Goal: Task Accomplishment & Management: Complete application form

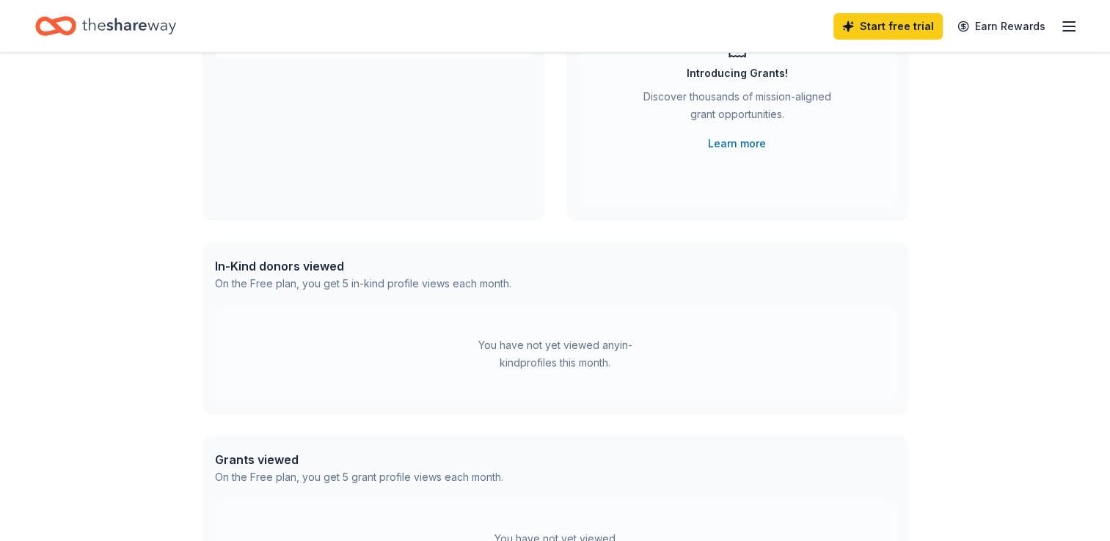
scroll to position [199, 0]
click at [575, 339] on div "You have not yet viewed any in-kind profiles this month." at bounding box center [554, 352] width 183 height 35
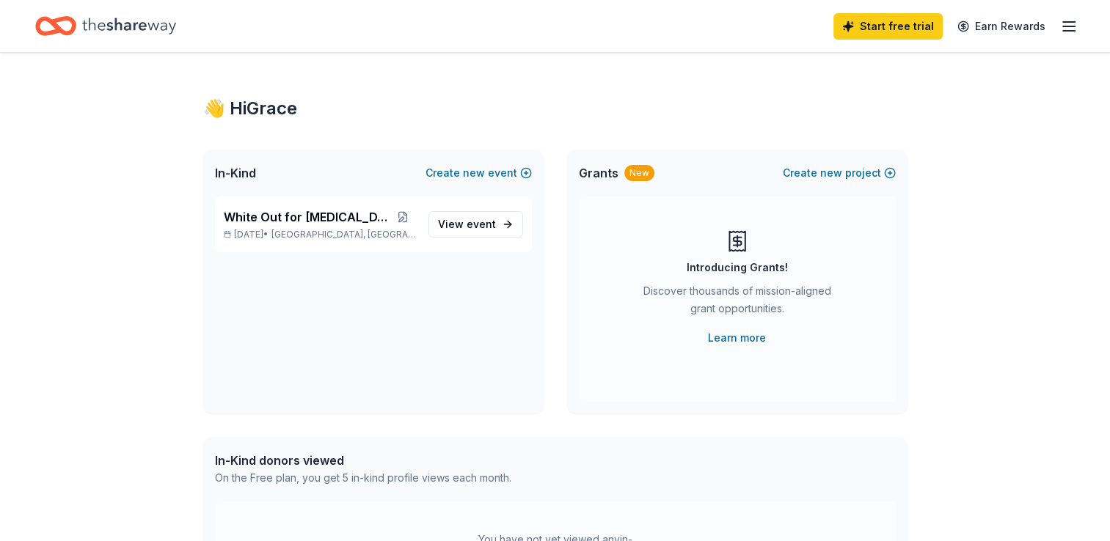
scroll to position [0, 0]
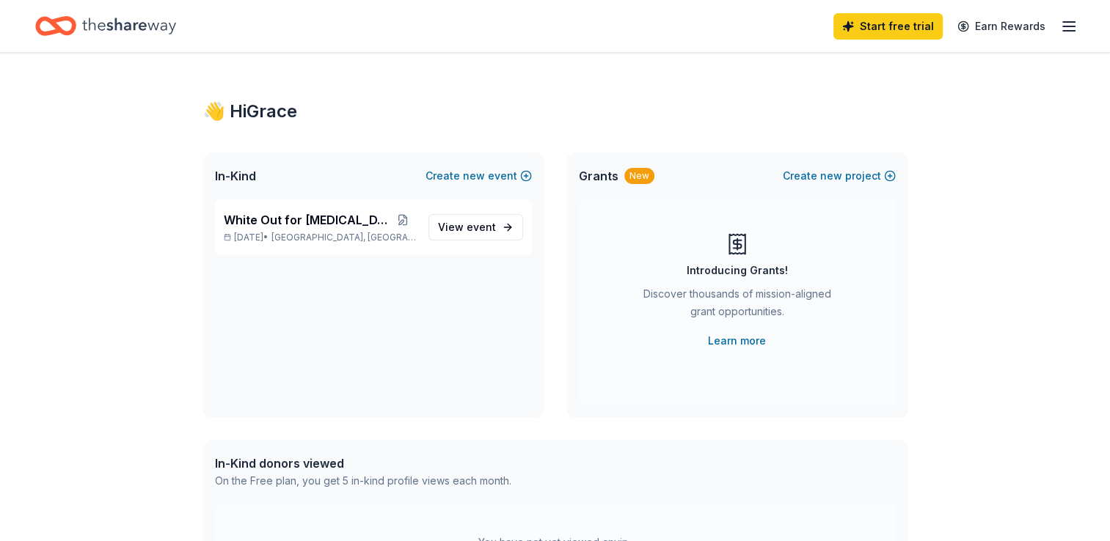
click at [717, 279] on div "Introducing Grants! Discover thousands of mission-aligned grant opportunities. …" at bounding box center [737, 290] width 258 height 117
click at [740, 245] on icon at bounding box center [737, 245] width 8 height 8
click at [485, 229] on span "event" at bounding box center [480, 227] width 29 height 12
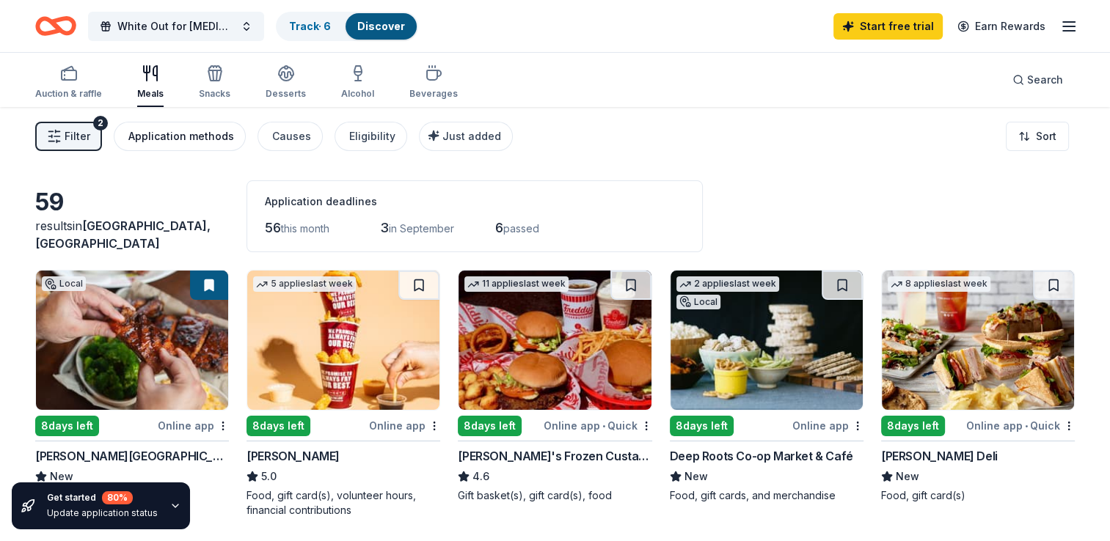
click at [150, 139] on div "Application methods" at bounding box center [181, 137] width 106 height 18
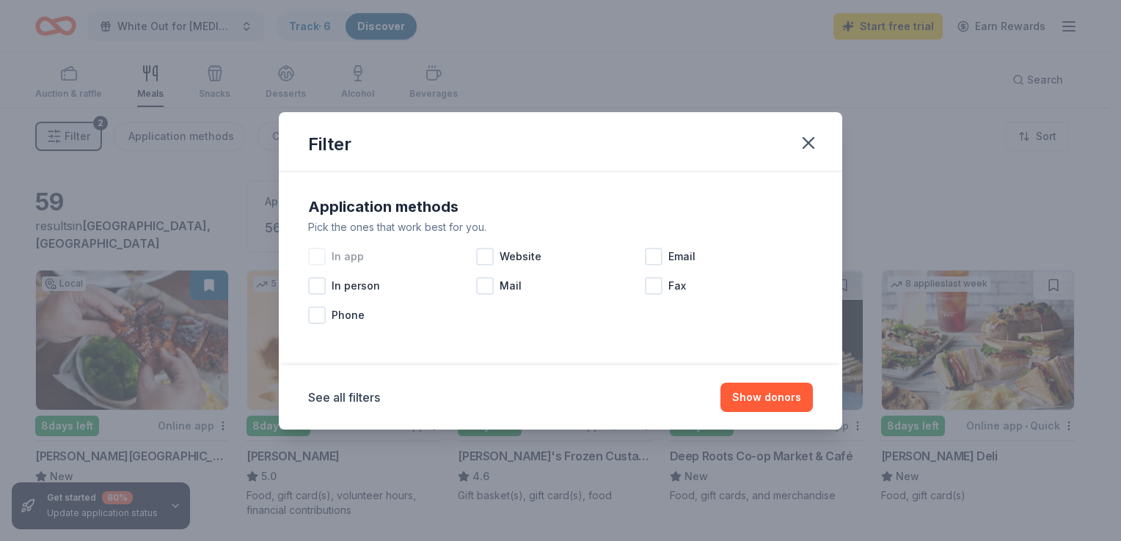
click at [320, 257] on div at bounding box center [317, 257] width 18 height 18
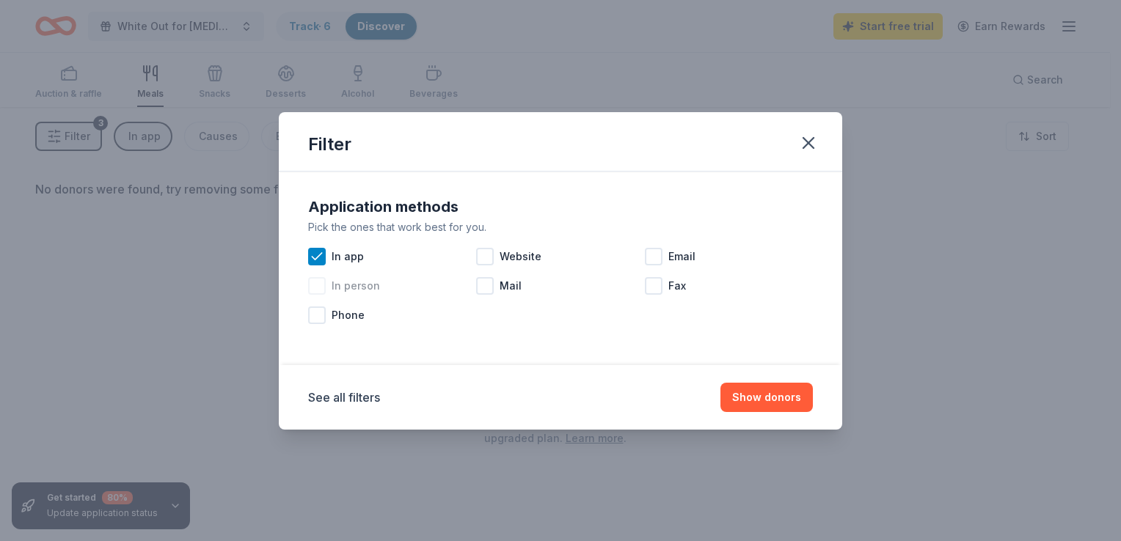
click at [320, 290] on div at bounding box center [317, 286] width 18 height 18
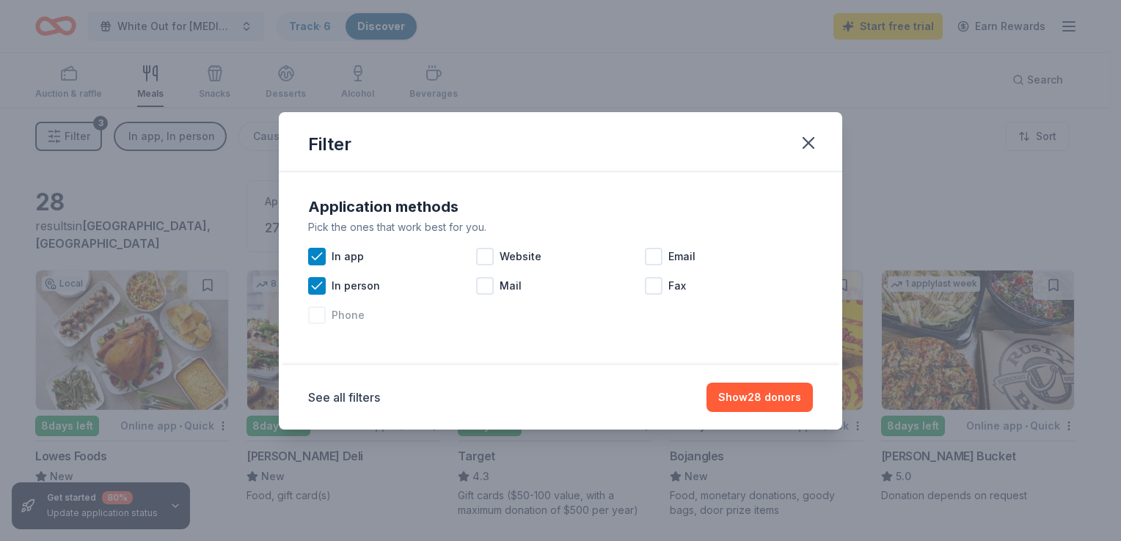
click at [320, 315] on div at bounding box center [317, 316] width 18 height 18
click at [320, 315] on icon at bounding box center [316, 315] width 15 height 15
click at [481, 258] on div at bounding box center [485, 257] width 18 height 18
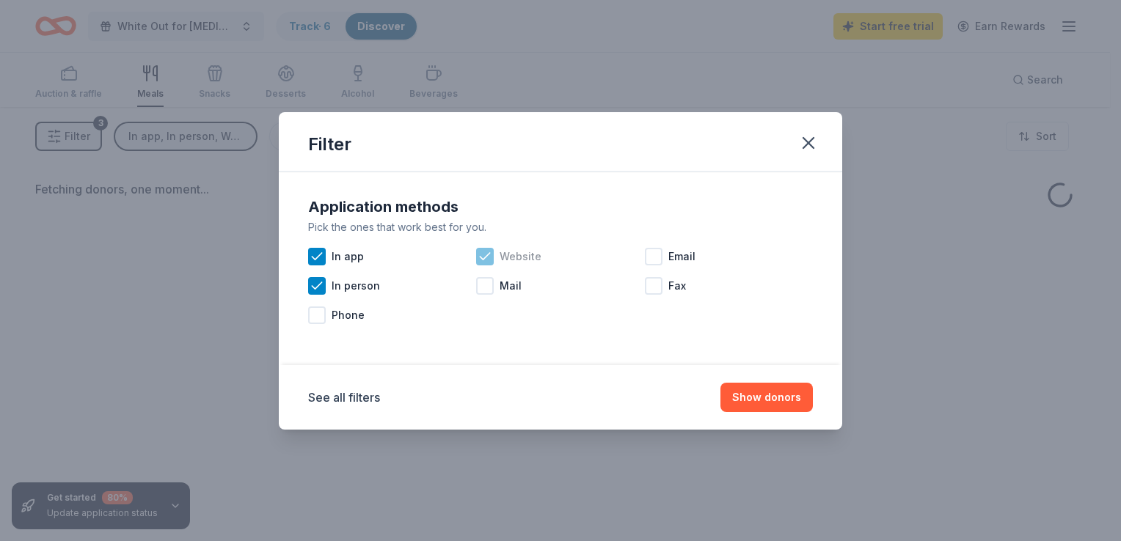
click at [481, 258] on icon at bounding box center [485, 256] width 10 height 7
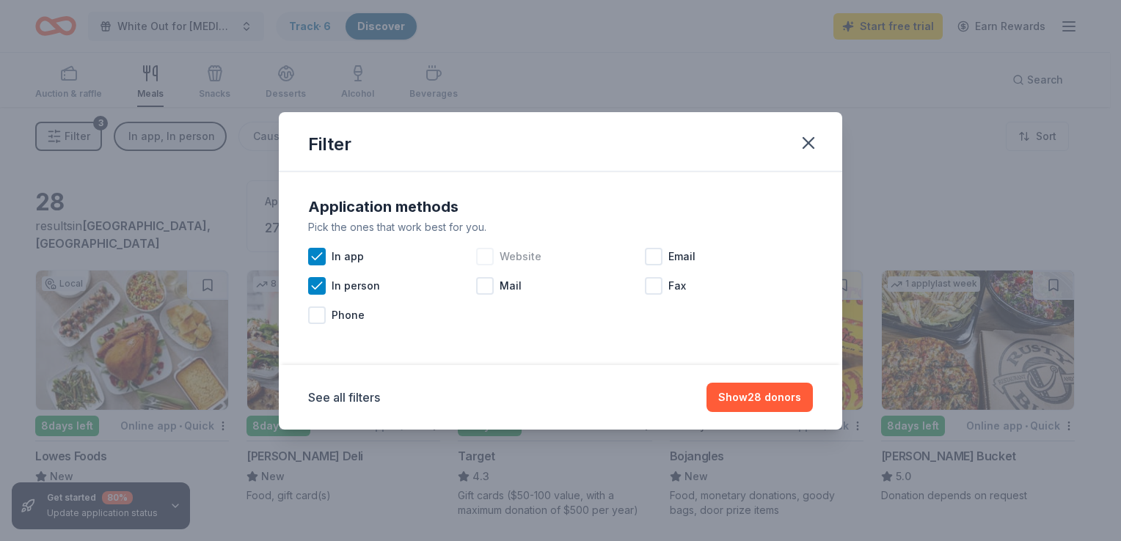
click at [485, 255] on div at bounding box center [485, 257] width 18 height 18
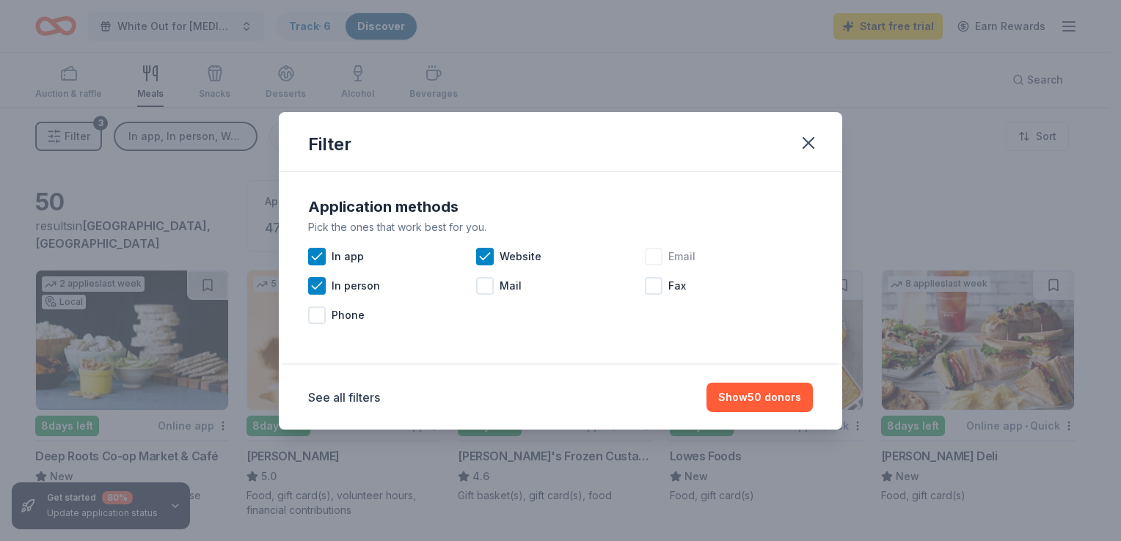
click at [663, 257] on div "Email" at bounding box center [729, 256] width 168 height 29
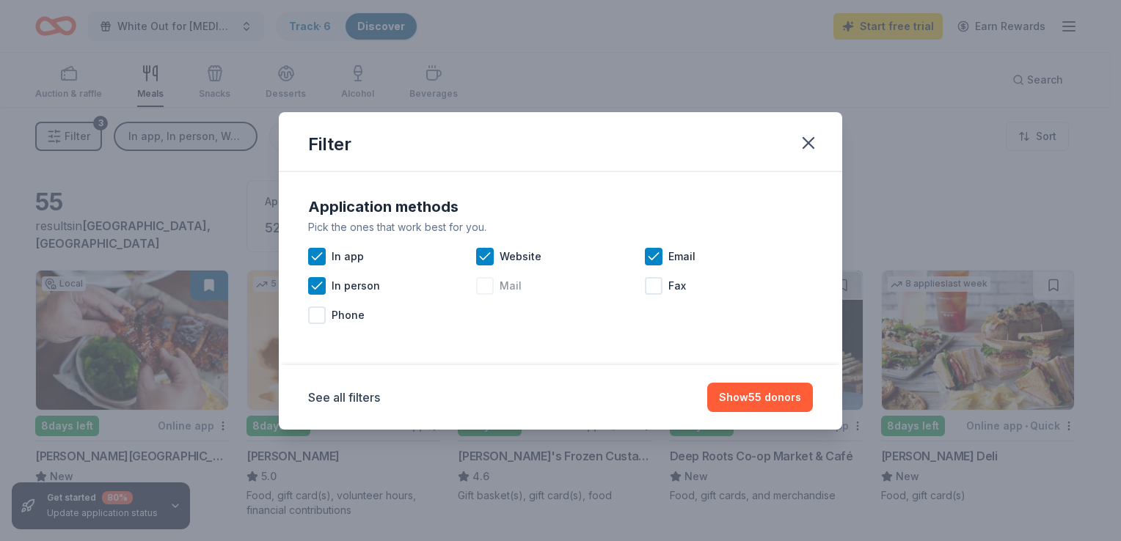
click at [491, 287] on div at bounding box center [485, 286] width 18 height 18
click at [320, 318] on div at bounding box center [317, 316] width 18 height 18
click at [783, 403] on button "Show 59 donors" at bounding box center [759, 397] width 106 height 29
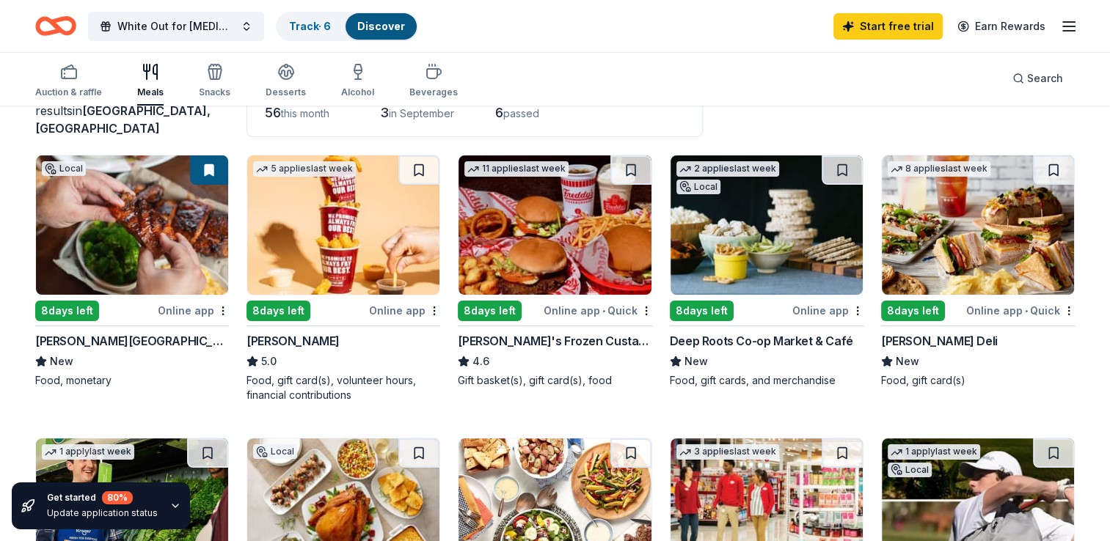
scroll to position [117, 0]
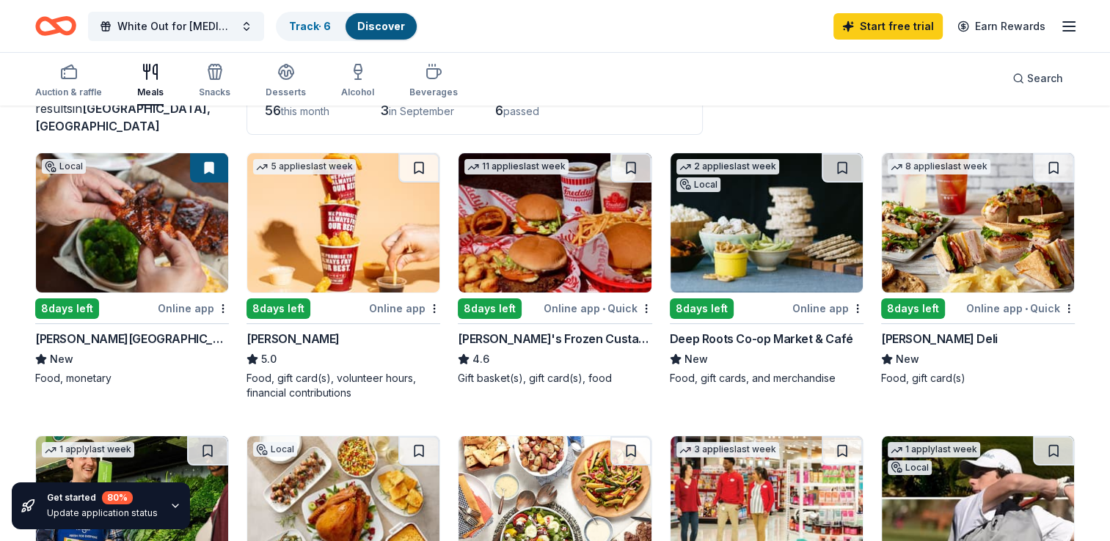
click at [59, 307] on div "8 days left" at bounding box center [67, 308] width 64 height 21
click at [1003, 272] on img at bounding box center [977, 222] width 192 height 139
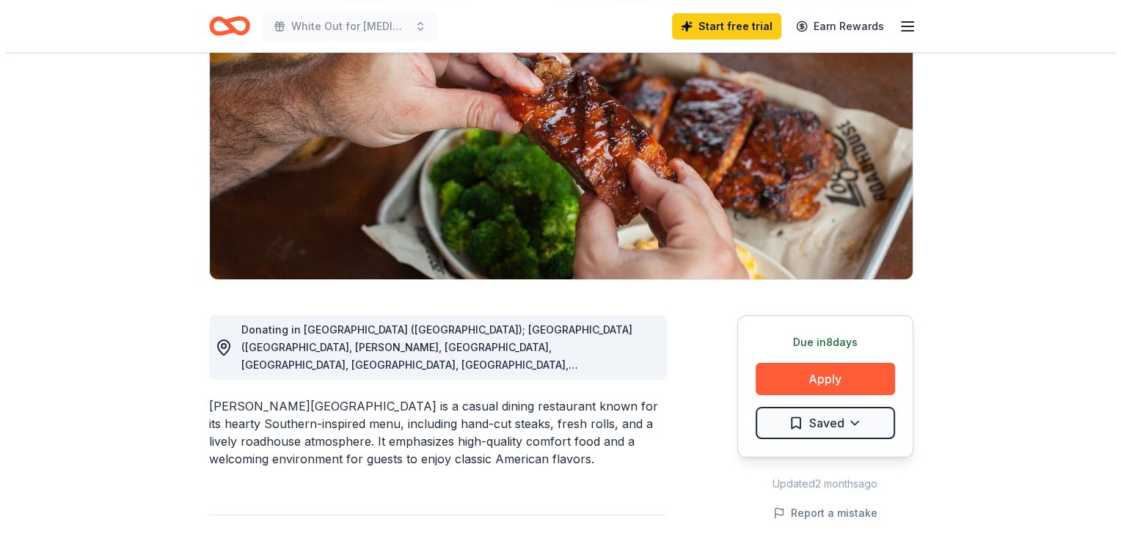
scroll to position [215, 0]
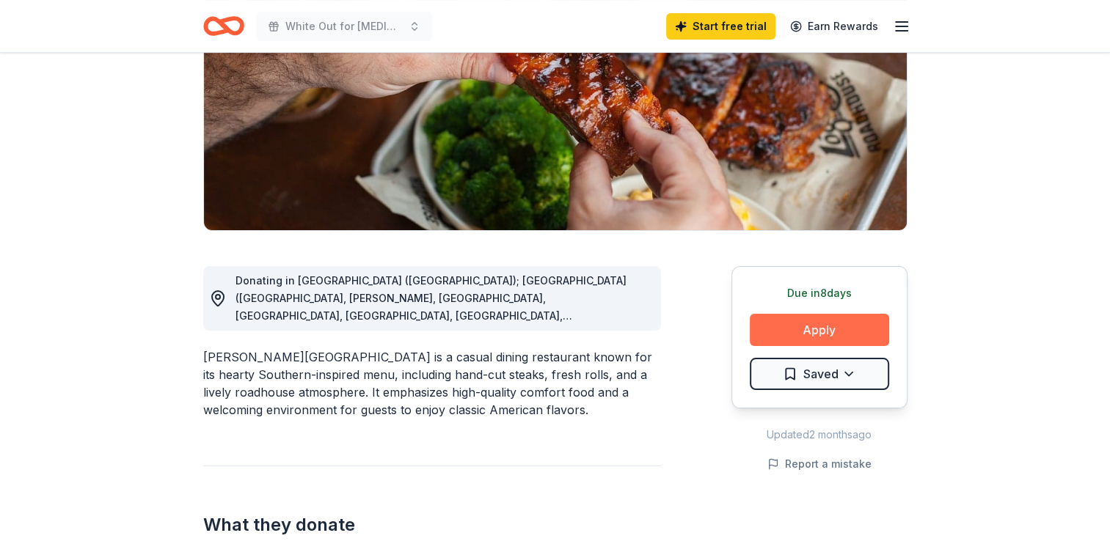
click at [791, 328] on button "Apply" at bounding box center [818, 330] width 139 height 32
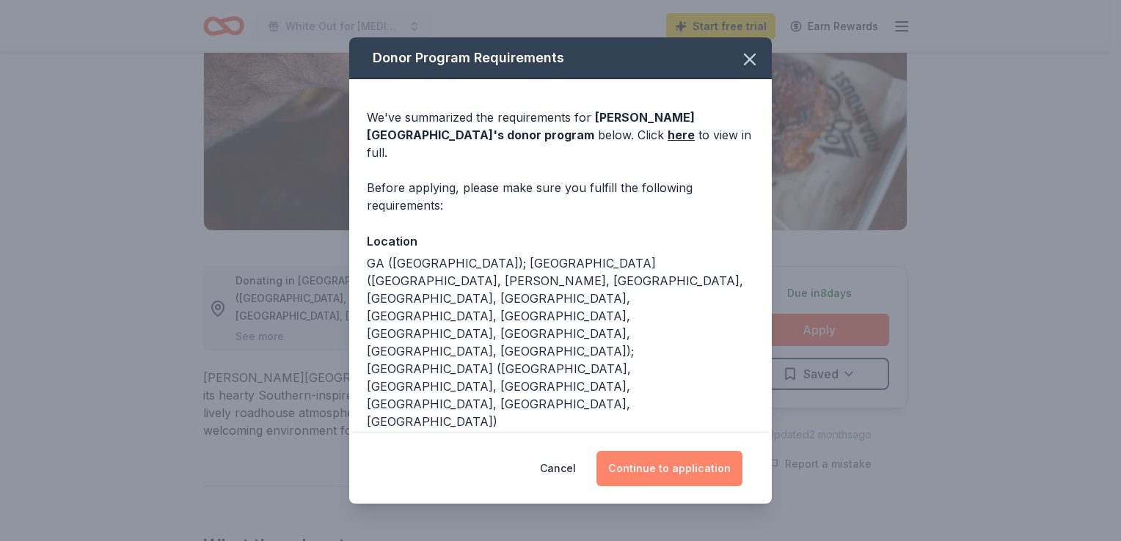
click at [674, 474] on button "Continue to application" at bounding box center [669, 468] width 146 height 35
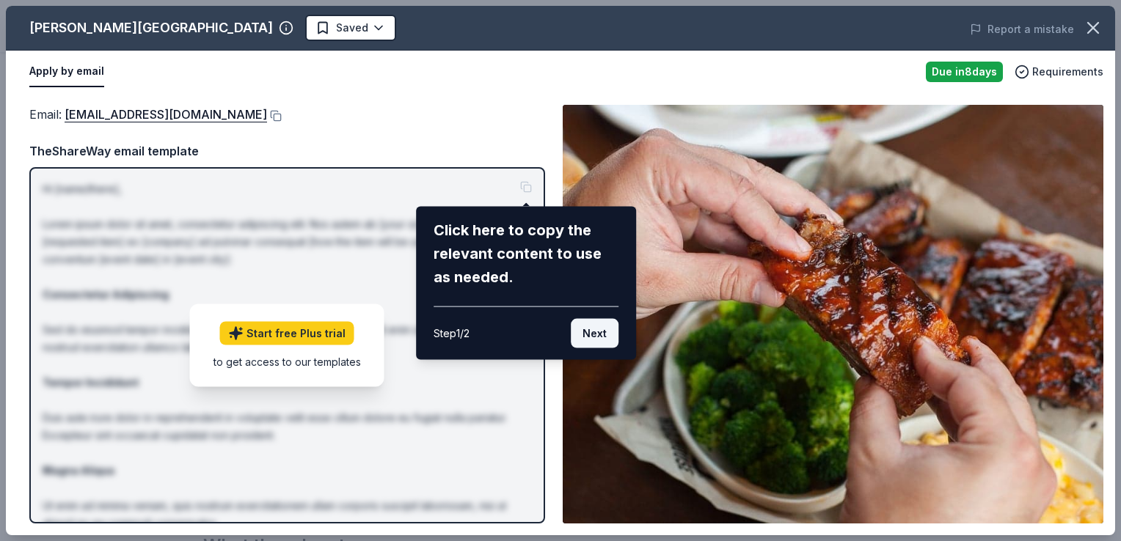
click at [597, 335] on button "Next" at bounding box center [595, 333] width 48 height 29
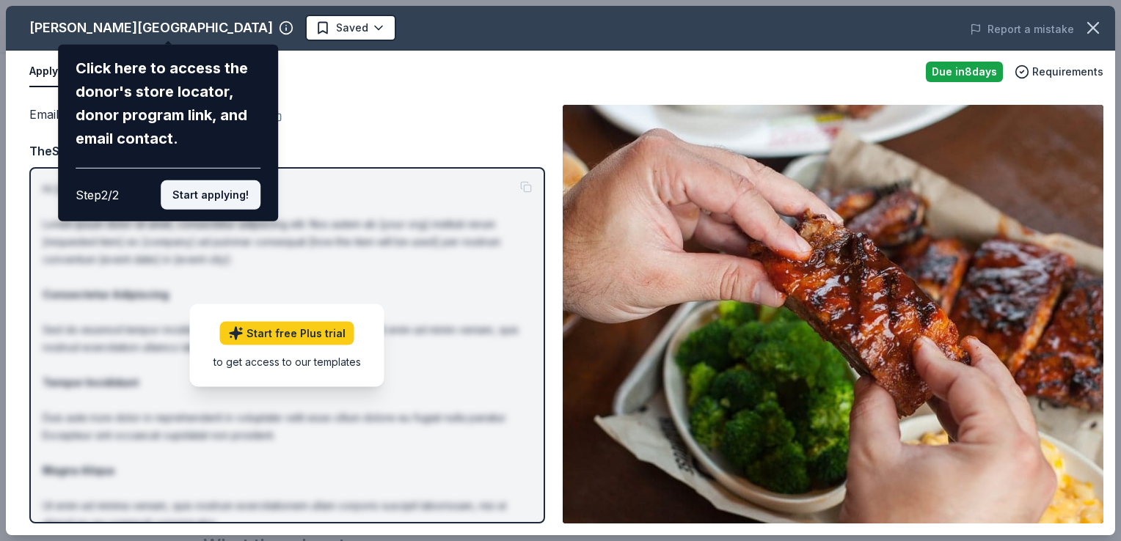
click at [221, 192] on button "Start applying!" at bounding box center [211, 194] width 100 height 29
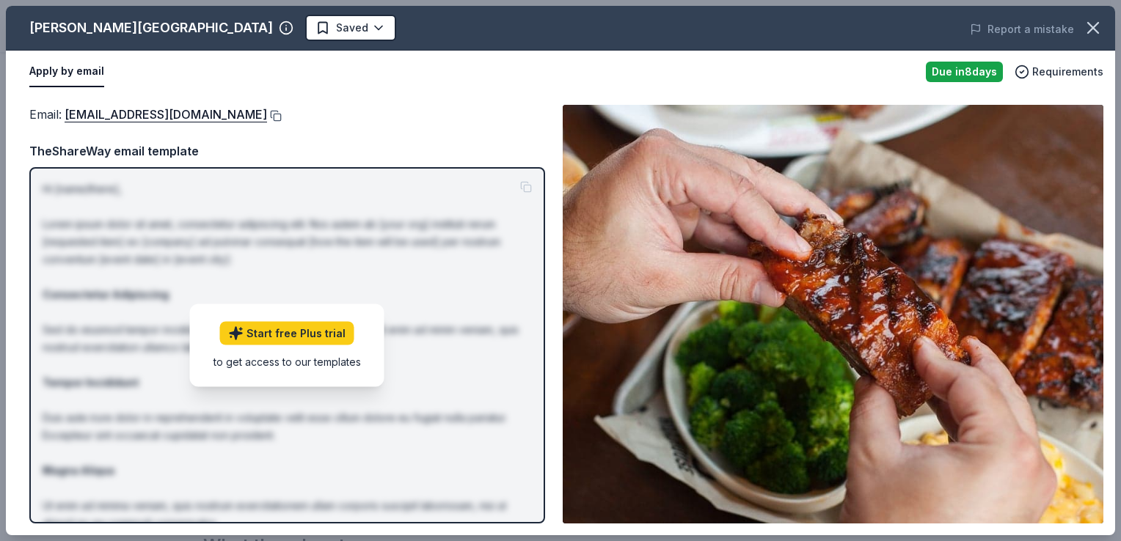
click at [282, 117] on button at bounding box center [274, 116] width 15 height 12
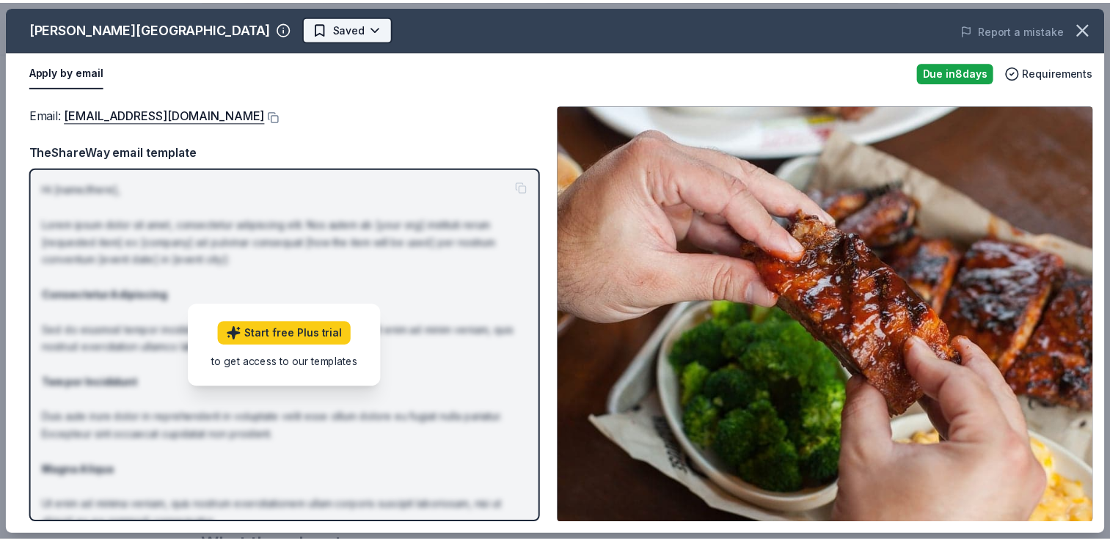
scroll to position [0, 0]
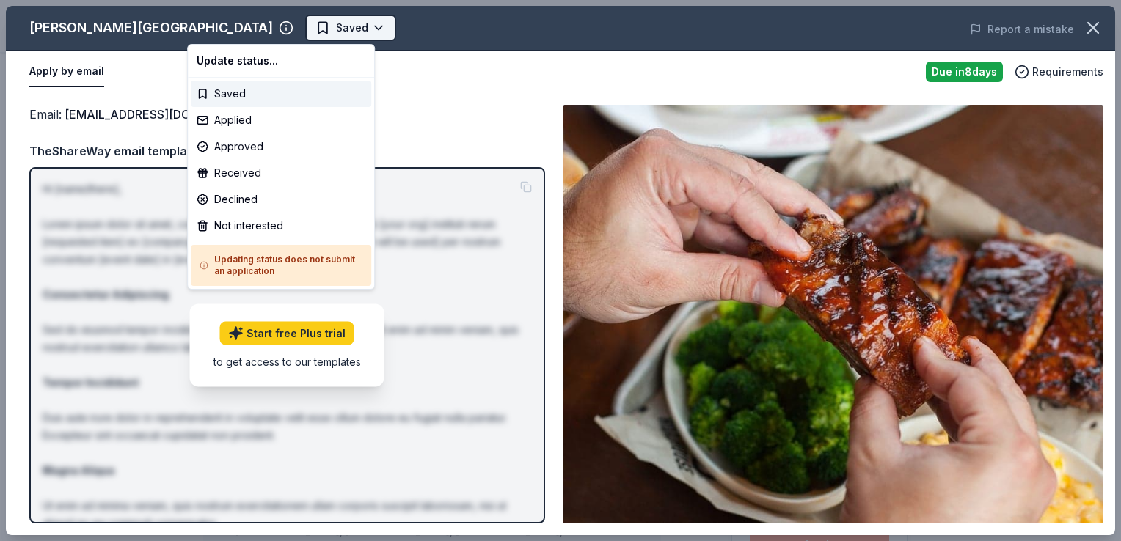
click at [201, 29] on html "White Out for Sickle Cell Disease Saved Apply Due in 8 days Share Logan's Roadh…" at bounding box center [560, 270] width 1121 height 541
click at [241, 95] on div "Saved" at bounding box center [281, 94] width 180 height 26
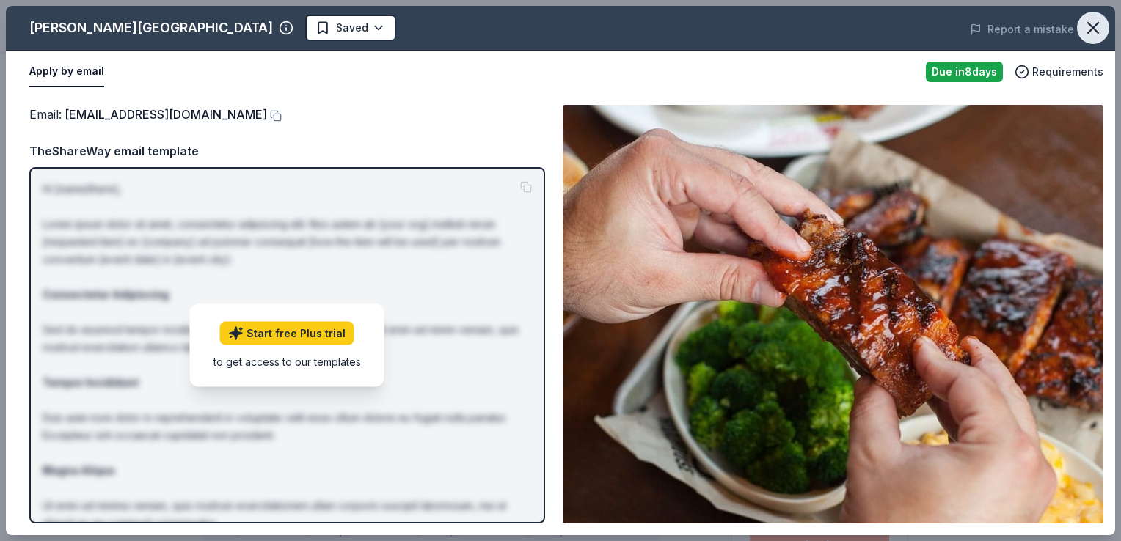
click at [1092, 30] on icon "button" at bounding box center [1092, 28] width 21 height 21
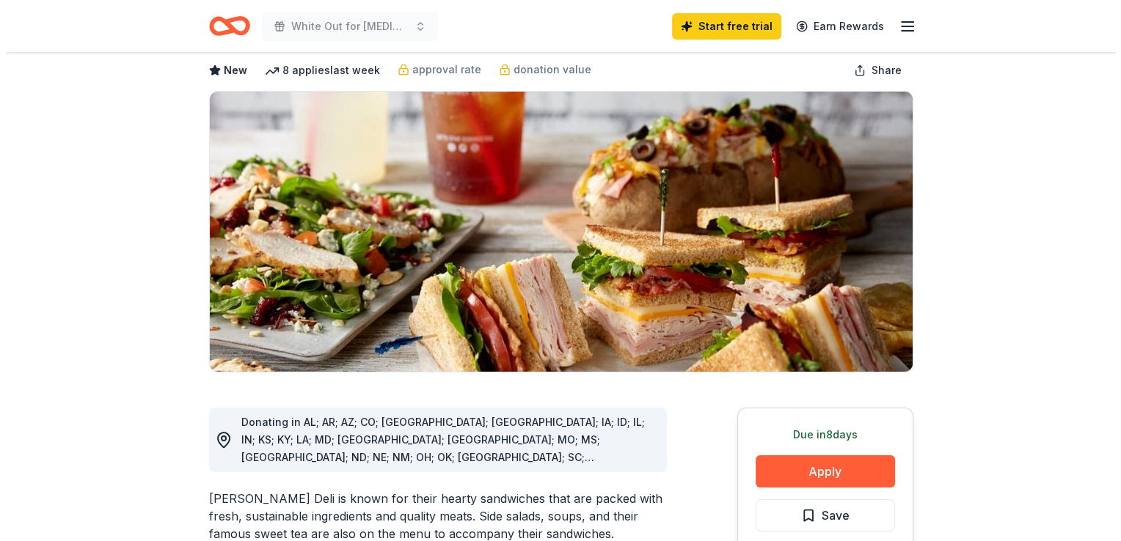
scroll to position [88, 0]
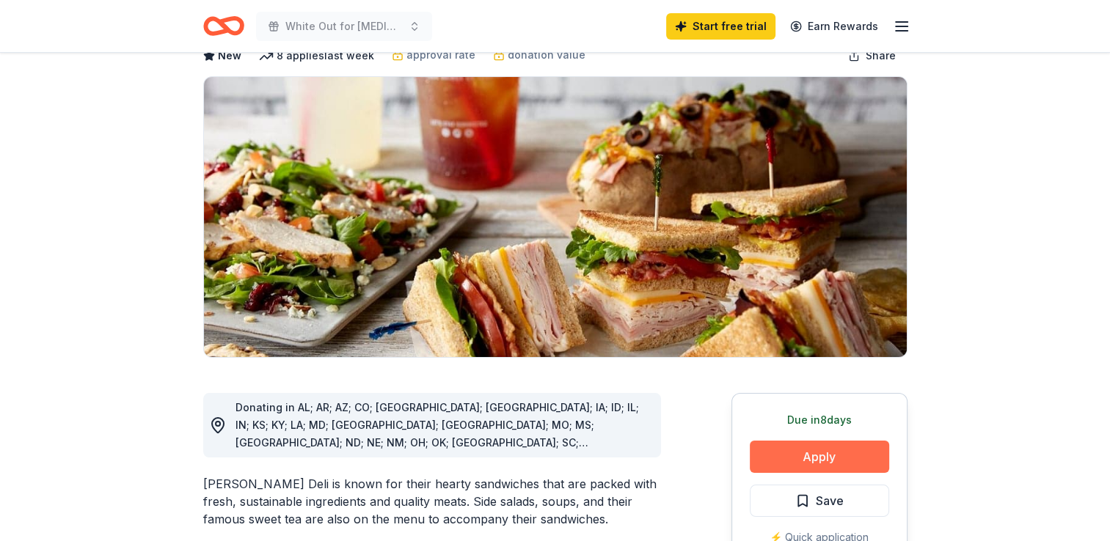
click at [837, 454] on button "Apply" at bounding box center [818, 457] width 139 height 32
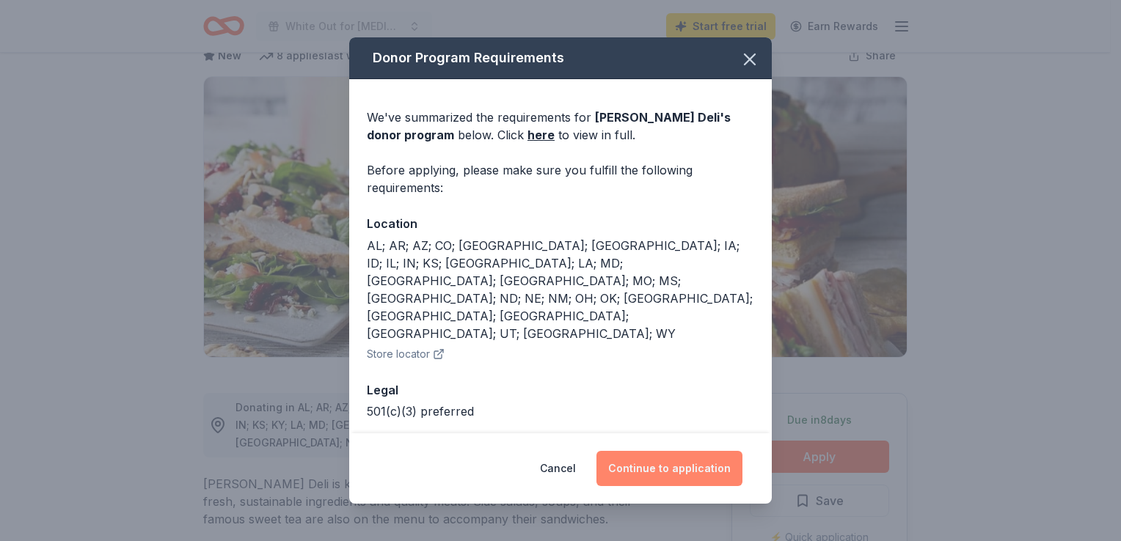
click at [686, 468] on button "Continue to application" at bounding box center [669, 468] width 146 height 35
